Goal: Book appointment/travel/reservation

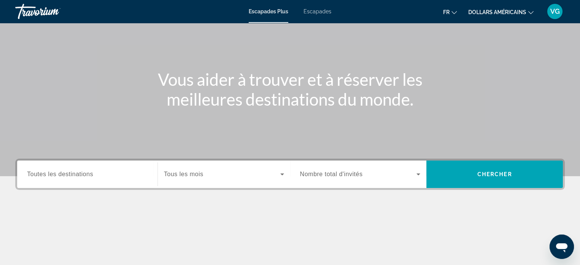
scroll to position [114, 0]
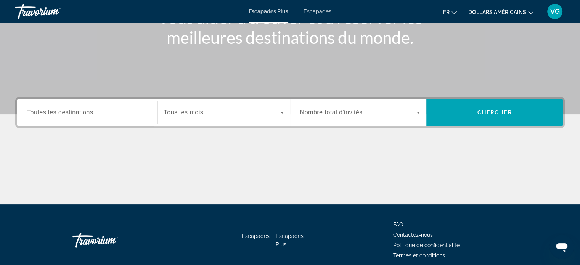
click at [329, 112] on span "Nombre total d'invités" at bounding box center [331, 112] width 63 height 6
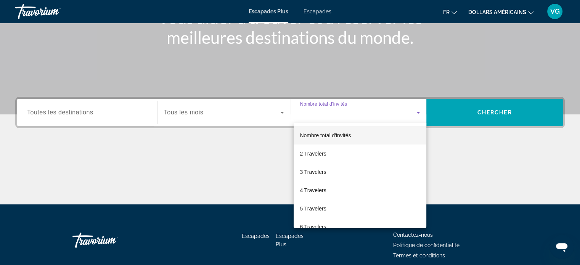
scroll to position [147, 0]
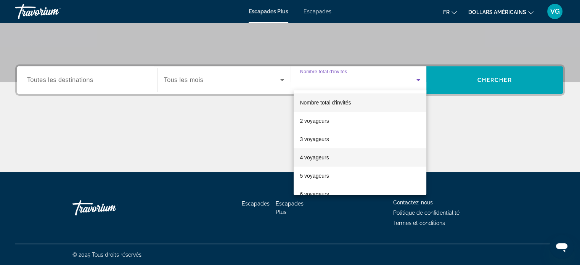
click at [331, 158] on mat-option "4 voyageurs" at bounding box center [360, 157] width 133 height 18
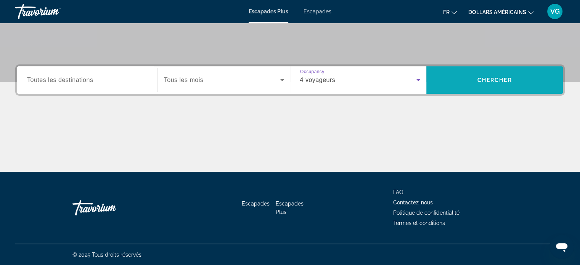
click at [449, 81] on span "Widget de recherche" at bounding box center [495, 80] width 137 height 18
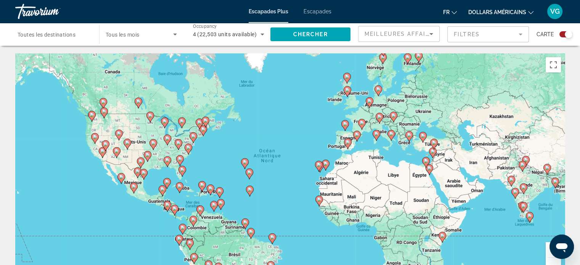
click at [409, 138] on icon "Contenu principal" at bounding box center [409, 137] width 7 height 10
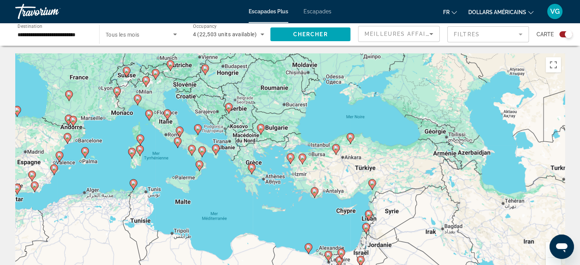
click at [249, 169] on icon "Contenu principal" at bounding box center [251, 169] width 7 height 10
type input "**********"
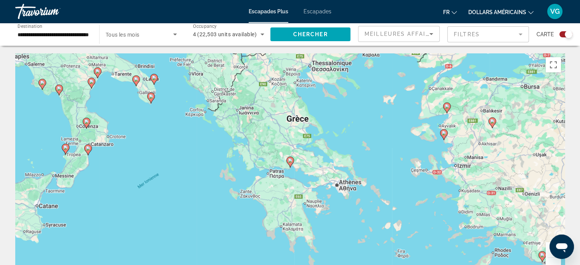
click at [289, 161] on image "Contenu principal" at bounding box center [290, 160] width 5 height 5
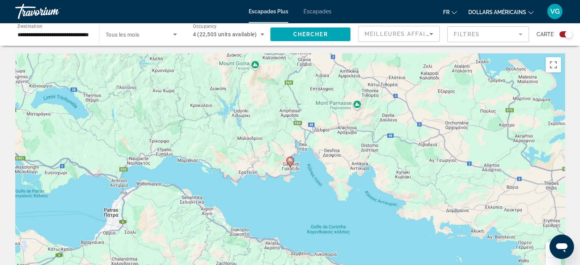
click at [290, 161] on image "Contenu principal" at bounding box center [290, 160] width 5 height 5
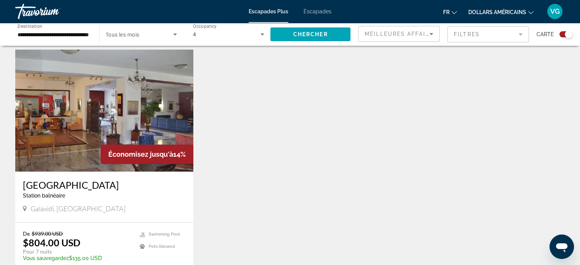
scroll to position [305, 0]
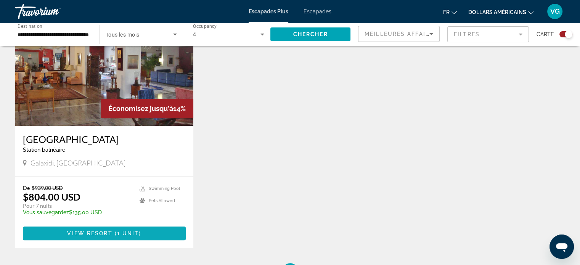
click at [137, 232] on span "1 unit" at bounding box center [128, 233] width 22 height 6
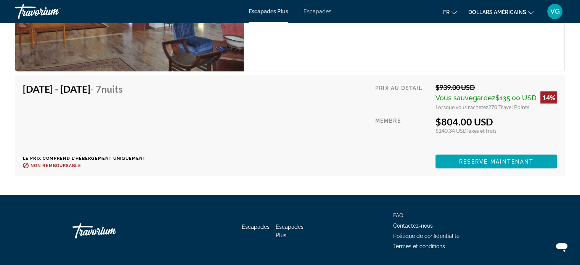
scroll to position [1410, 0]
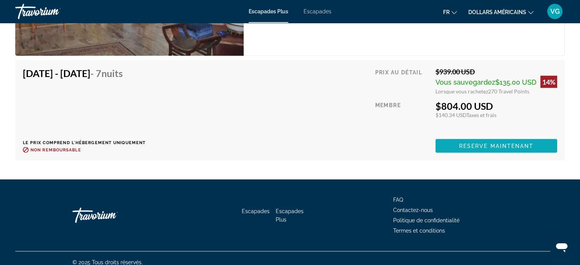
click at [478, 143] on span "Reserve maintenant" at bounding box center [496, 146] width 75 height 6
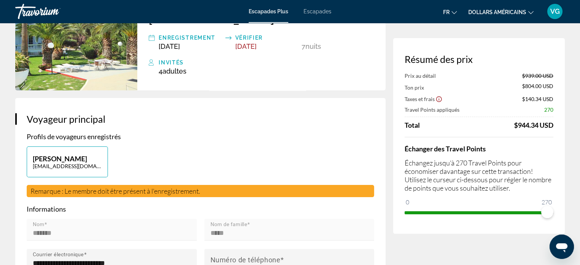
scroll to position [76, 0]
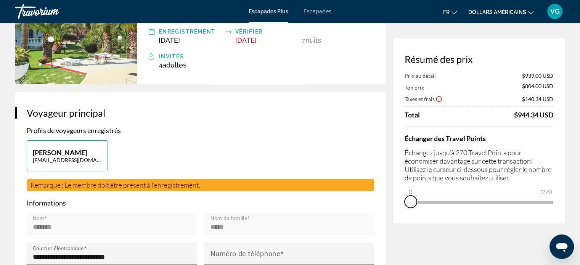
drag, startPoint x: 543, startPoint y: 210, endPoint x: 404, endPoint y: 233, distance: 140.7
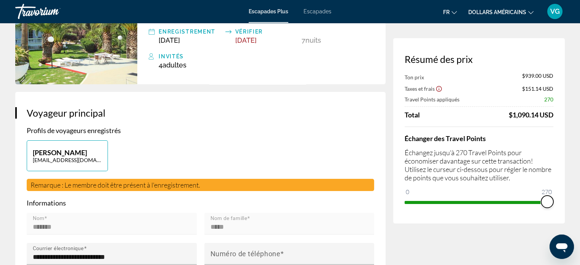
drag, startPoint x: 408, startPoint y: 192, endPoint x: 567, endPoint y: 193, distance: 158.8
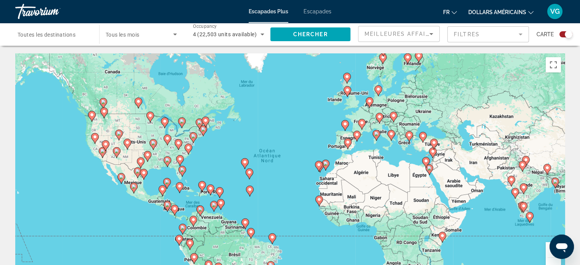
drag, startPoint x: 361, startPoint y: 122, endPoint x: 379, endPoint y: 155, distance: 37.7
click at [361, 122] on image "Contenu principal" at bounding box center [362, 123] width 5 height 5
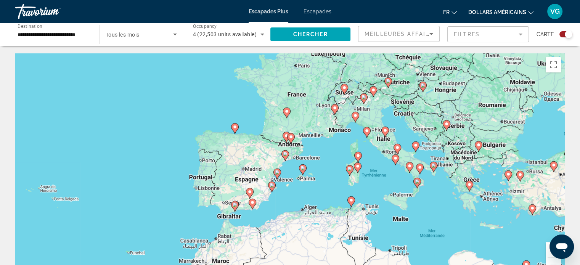
drag, startPoint x: 327, startPoint y: 208, endPoint x: 326, endPoint y: 198, distance: 9.2
click at [326, 198] on div "Pour activer le glissement avec le clavier, appuyez sur Alt+Entrée. Une fois ce…" at bounding box center [290, 167] width 550 height 229
click at [384, 134] on icon "Contenu principal" at bounding box center [385, 132] width 7 height 10
type input "**********"
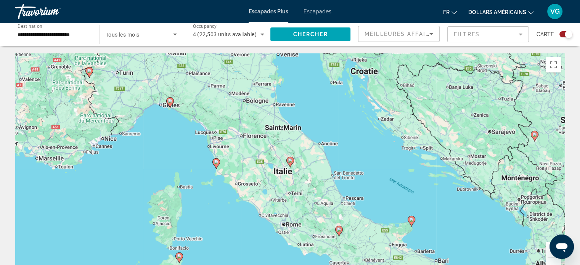
click at [290, 163] on icon "Contenu principal" at bounding box center [290, 162] width 7 height 10
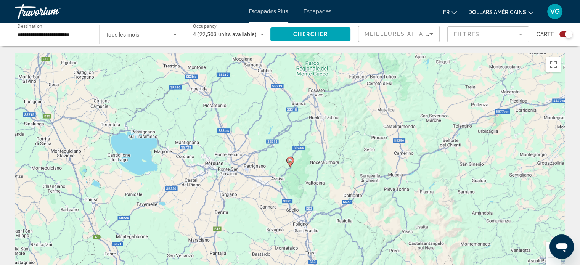
click at [290, 164] on icon "Contenu principal" at bounding box center [290, 162] width 7 height 10
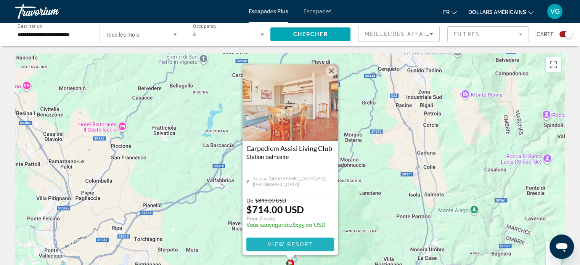
click at [297, 242] on span "View Resort" at bounding box center [289, 245] width 45 height 6
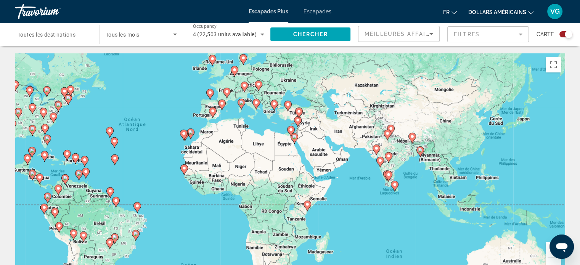
drag, startPoint x: 495, startPoint y: 248, endPoint x: 359, endPoint y: 217, distance: 139.4
click at [359, 217] on div "Pour activer le glissement avec le clavier, appuyez sur Alt+Entrée. Une fois ce…" at bounding box center [290, 167] width 550 height 229
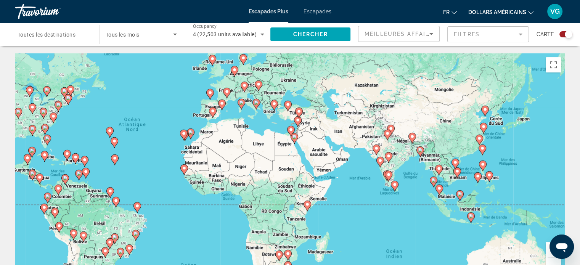
click at [438, 165] on icon "Contenu principal" at bounding box center [438, 170] width 7 height 10
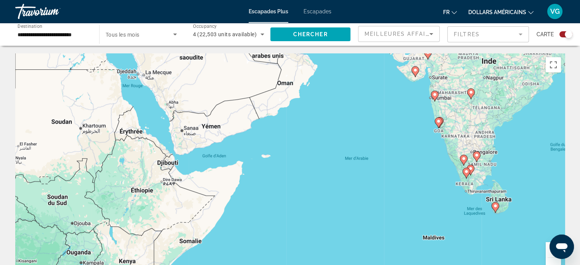
drag, startPoint x: 153, startPoint y: 167, endPoint x: 519, endPoint y: 150, distance: 366.4
click at [536, 151] on div "Pour activer le glissement avec le clavier, appuyez sur Alt+Entrée. Une fois ce…" at bounding box center [290, 167] width 550 height 229
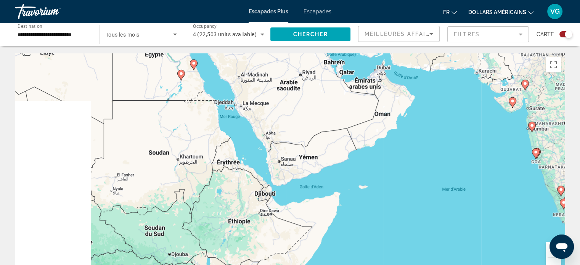
drag, startPoint x: 364, startPoint y: 148, endPoint x: 451, endPoint y: 180, distance: 92.5
click at [450, 180] on div "Pour activer le glissement avec le clavier, appuyez sur Alt+Entrée. Une fois ce…" at bounding box center [290, 167] width 550 height 229
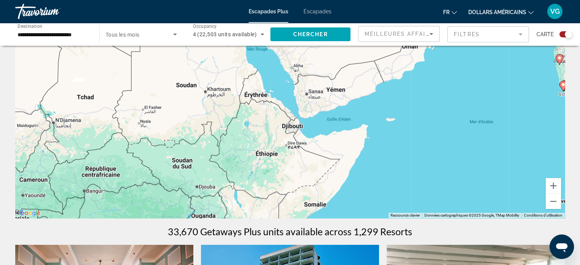
scroll to position [76, 0]
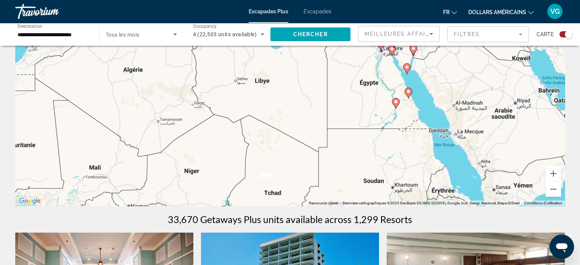
drag, startPoint x: 368, startPoint y: 121, endPoint x: 557, endPoint y: 232, distance: 218.9
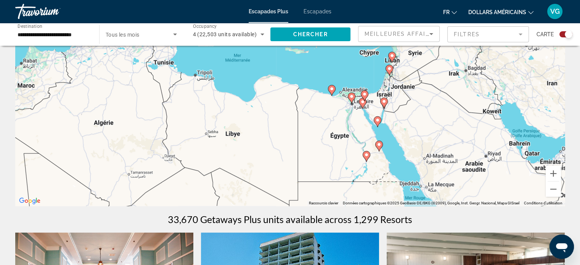
drag, startPoint x: 392, startPoint y: 110, endPoint x: 360, endPoint y: 164, distance: 63.2
click at [360, 164] on div "Pour activer le glissement avec le clavier, appuyez sur Alt+Entrée. Une fois ce…" at bounding box center [290, 91] width 550 height 229
click at [330, 88] on image "Contenu principal" at bounding box center [332, 89] width 5 height 5
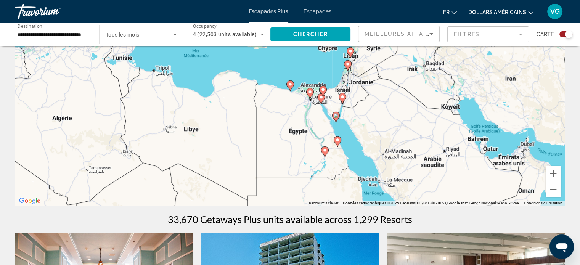
click at [292, 87] on icon "Contenu principal" at bounding box center [290, 86] width 7 height 10
type input "**********"
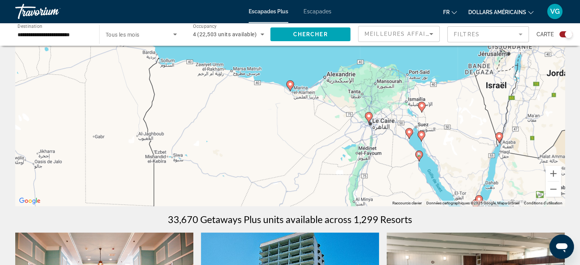
click at [289, 85] on image "Contenu principal" at bounding box center [290, 84] width 5 height 5
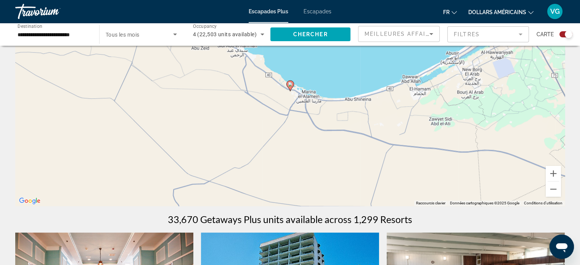
click at [290, 86] on image "Contenu principal" at bounding box center [290, 84] width 5 height 5
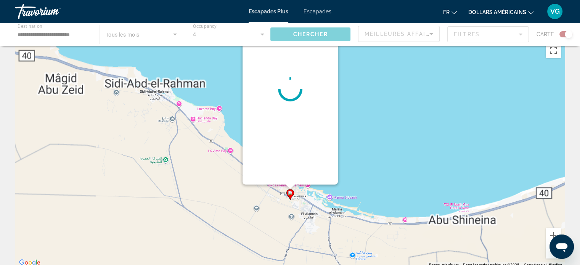
scroll to position [0, 0]
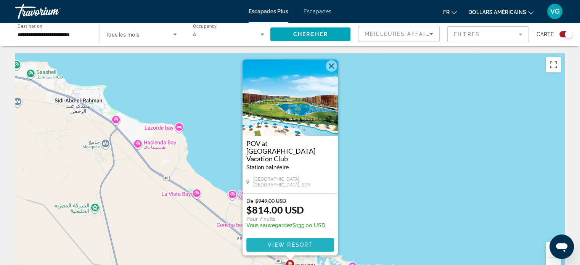
click at [299, 244] on span "View Resort" at bounding box center [289, 245] width 45 height 6
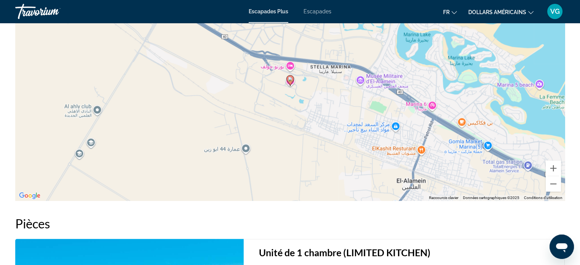
scroll to position [992, 0]
